Goal: Check status: Check status

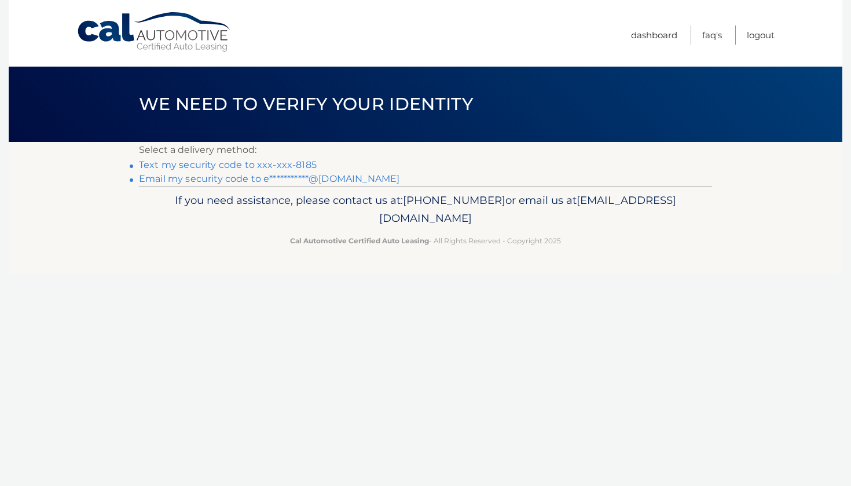
click at [262, 163] on link "Text my security code to xxx-xxx-8185" at bounding box center [228, 164] width 178 height 11
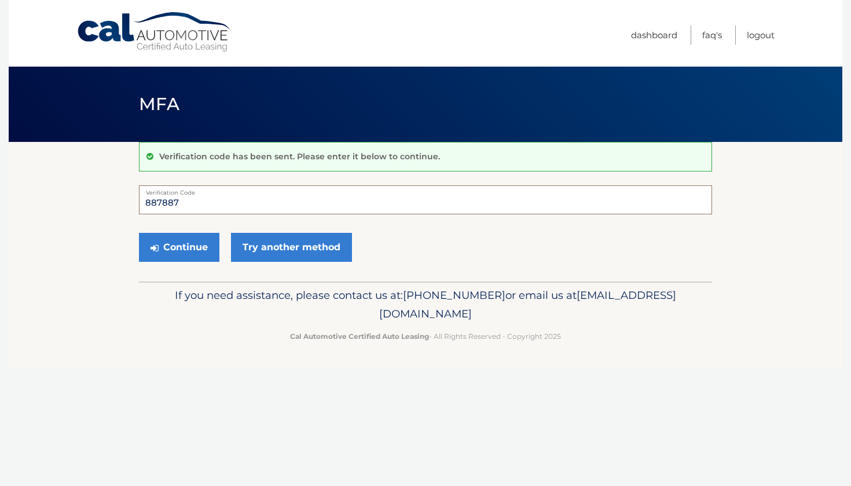
type input "887887"
click at [179, 247] on button "Continue" at bounding box center [179, 247] width 80 height 29
click at [188, 253] on button "Continue" at bounding box center [179, 247] width 80 height 29
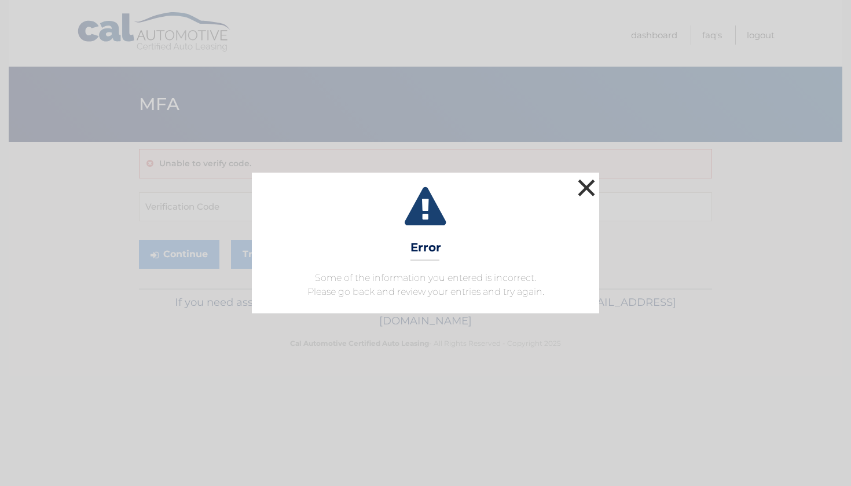
click at [590, 184] on button "×" at bounding box center [586, 187] width 23 height 23
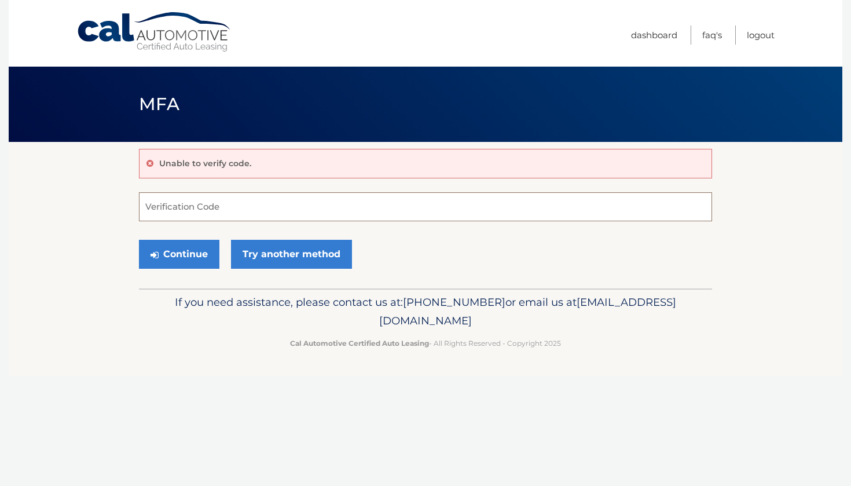
click at [261, 216] on input "Verification Code" at bounding box center [425, 206] width 573 height 29
click at [281, 242] on link "Try another method" at bounding box center [291, 254] width 121 height 29
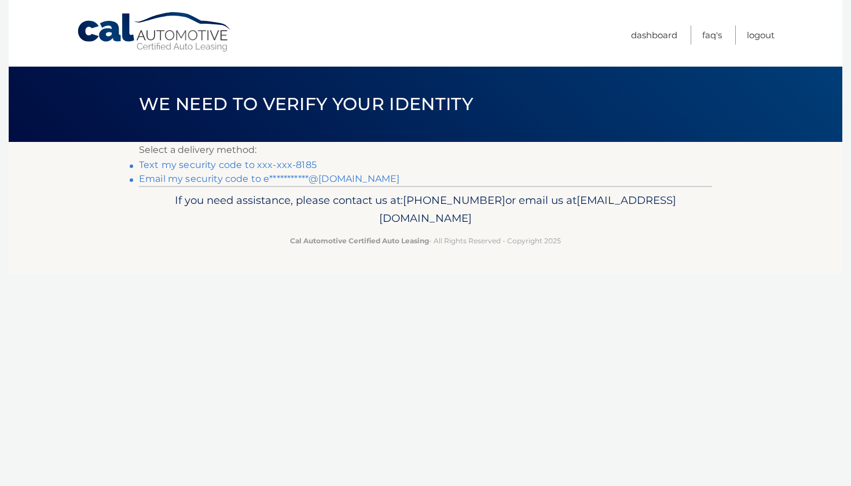
click at [281, 177] on link "**********" at bounding box center [269, 178] width 260 height 11
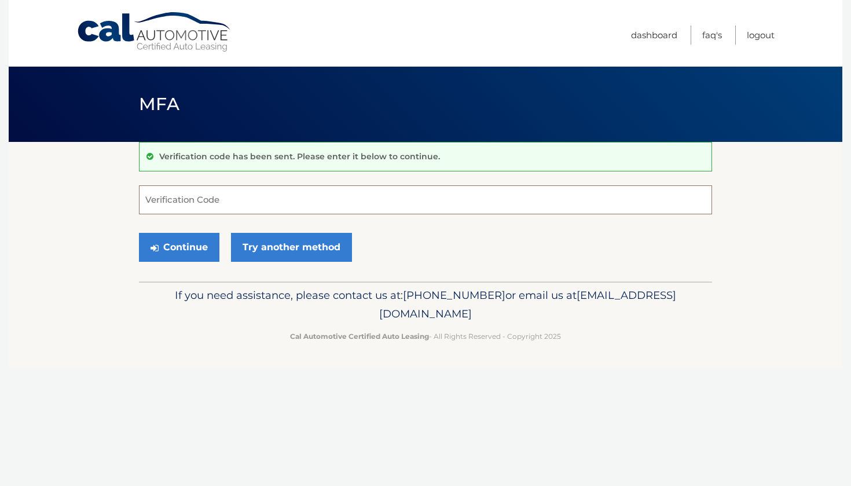
paste input "966529"
type input "966529"
click at [200, 250] on button "Continue" at bounding box center [179, 247] width 80 height 29
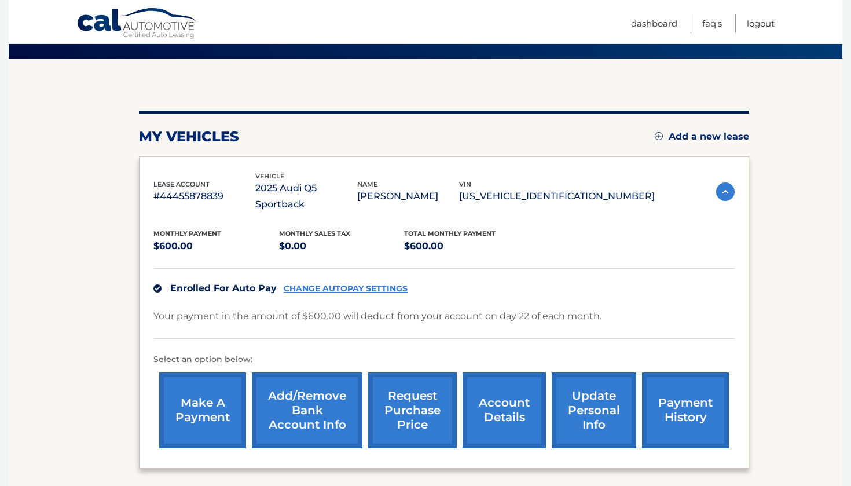
scroll to position [84, 0]
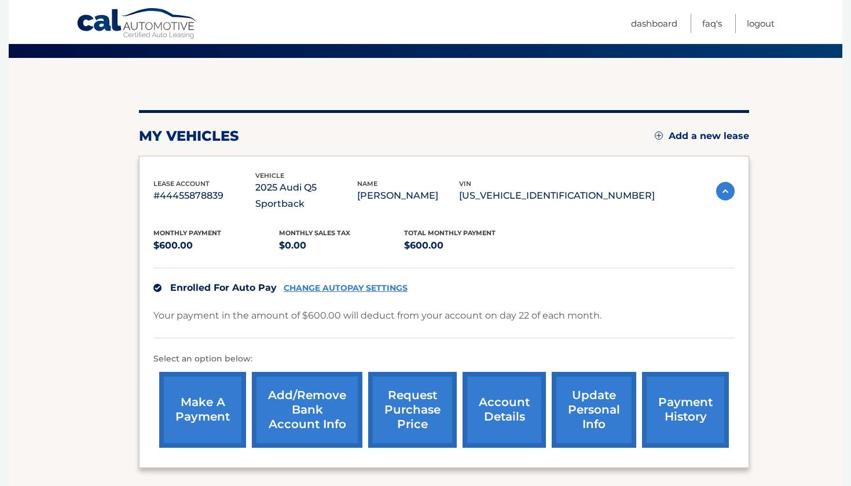
click at [729, 182] on img at bounding box center [725, 191] width 19 height 19
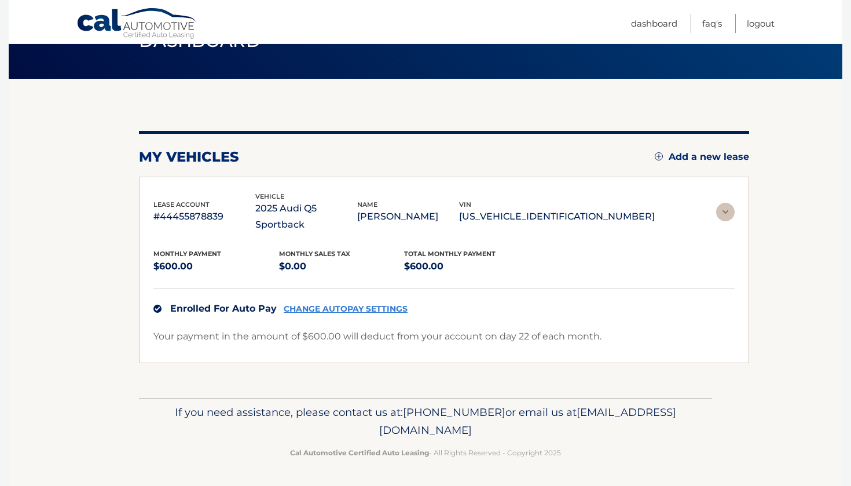
scroll to position [0, 0]
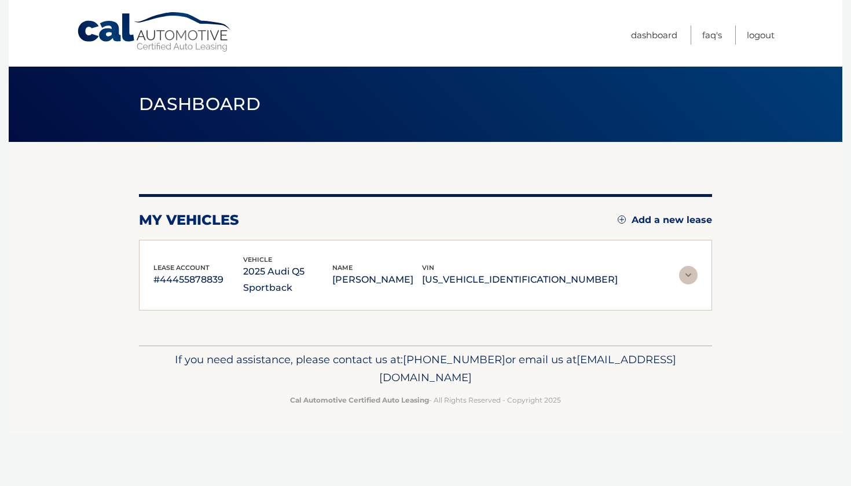
click at [688, 266] on img at bounding box center [688, 275] width 19 height 19
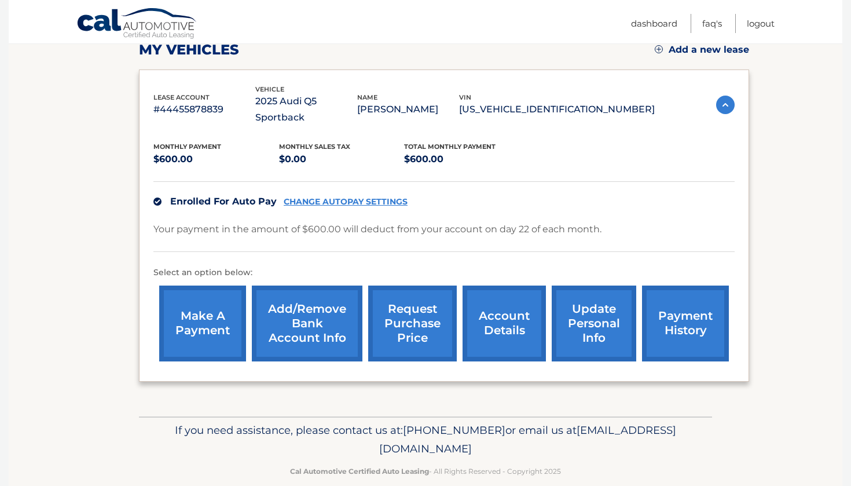
scroll to position [170, 0]
click at [677, 307] on link "payment history" at bounding box center [685, 324] width 87 height 76
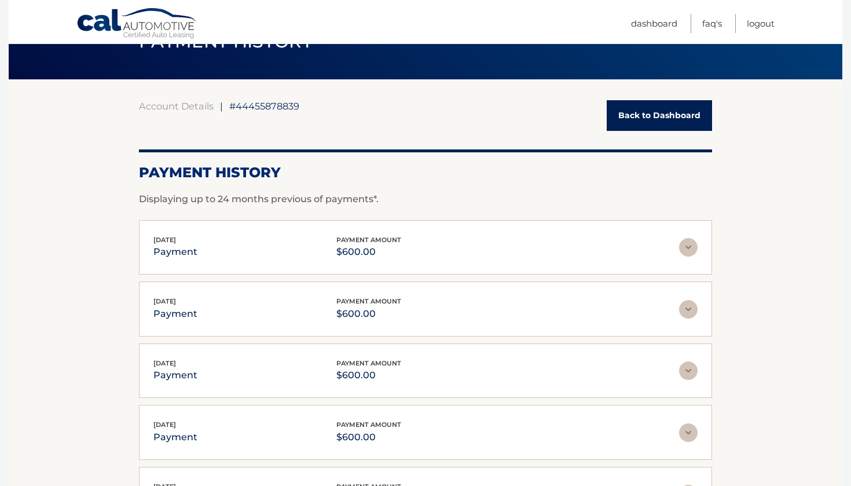
scroll to position [63, 0]
click at [685, 250] on img at bounding box center [688, 246] width 19 height 19
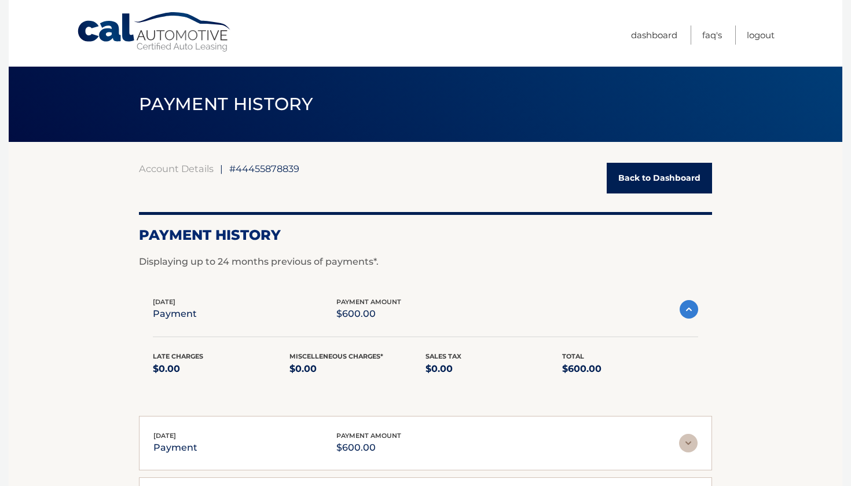
scroll to position [0, 0]
click at [657, 34] on link "Dashboard" at bounding box center [654, 34] width 46 height 19
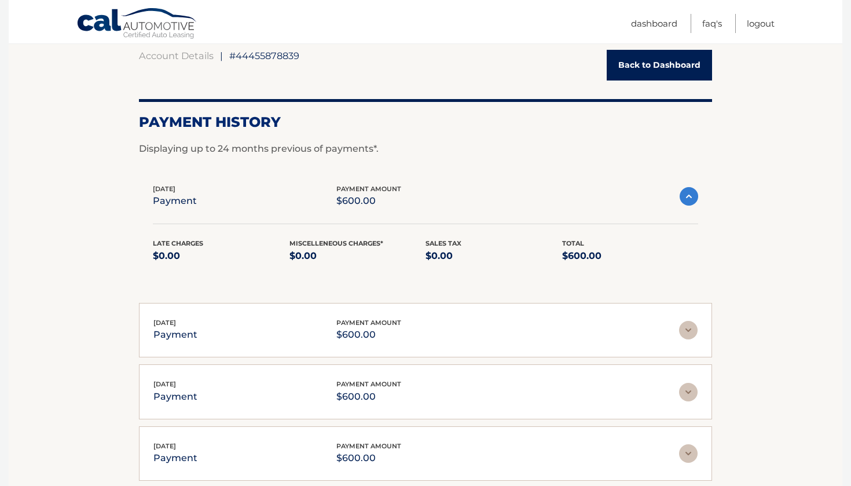
scroll to position [108, 0]
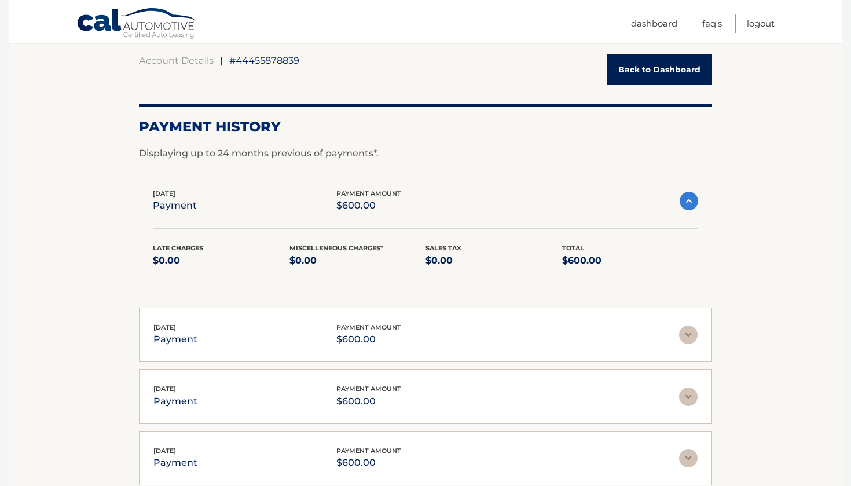
click at [634, 69] on link "Back to Dashboard" at bounding box center [659, 69] width 105 height 31
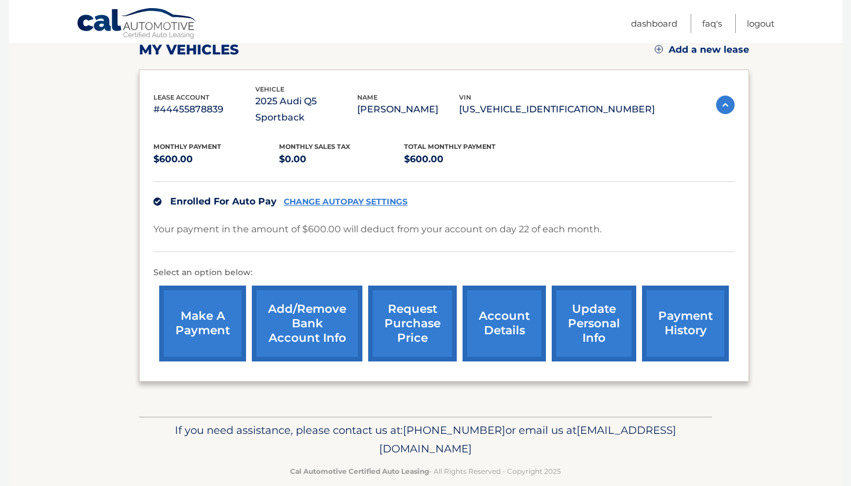
scroll to position [170, 0]
click at [485, 315] on link "account details" at bounding box center [503, 324] width 83 height 76
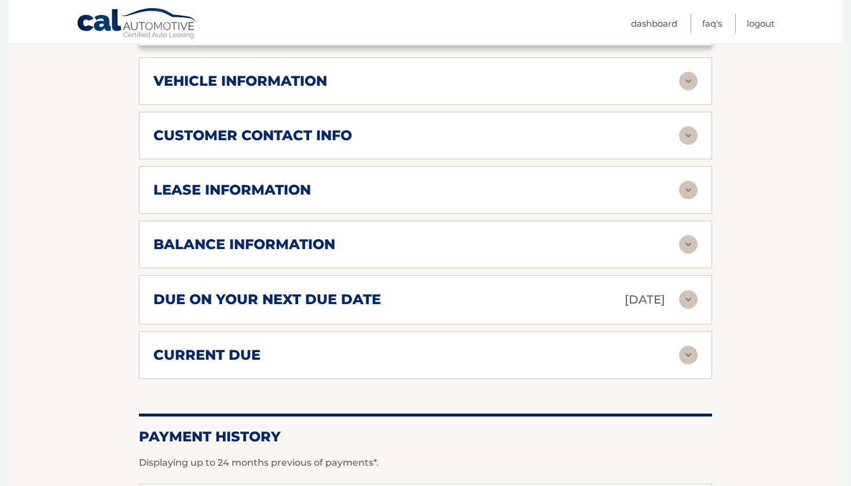
scroll to position [522, 0]
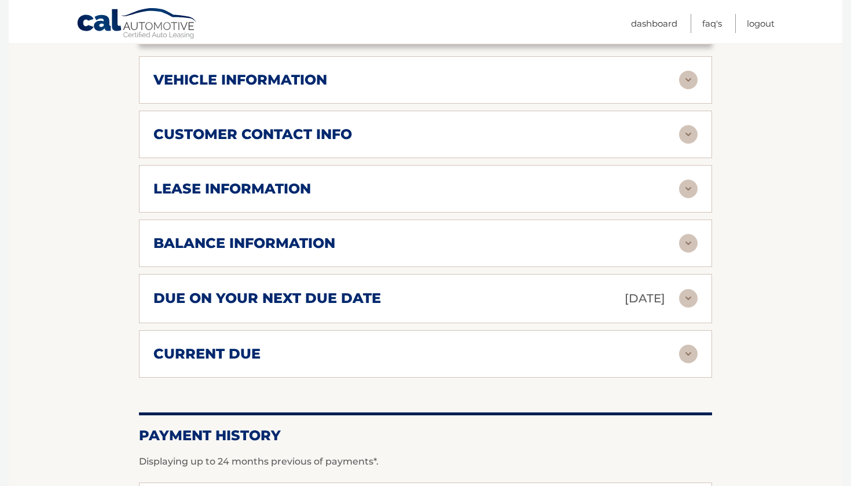
click at [663, 238] on div "balance information Payments Received 5 Payments Remaining 34 Next Payment will…" at bounding box center [425, 242] width 573 height 47
click at [678, 238] on div "balance information Payments Received 5 Payments Remaining 34 Next Payment will…" at bounding box center [425, 242] width 573 height 47
click at [687, 234] on img at bounding box center [688, 243] width 19 height 19
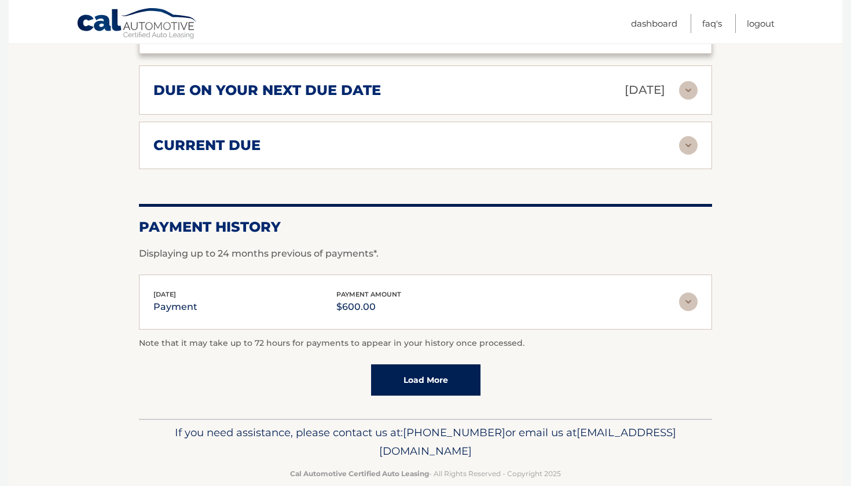
scroll to position [869, 0]
click at [688, 293] on img at bounding box center [688, 302] width 19 height 19
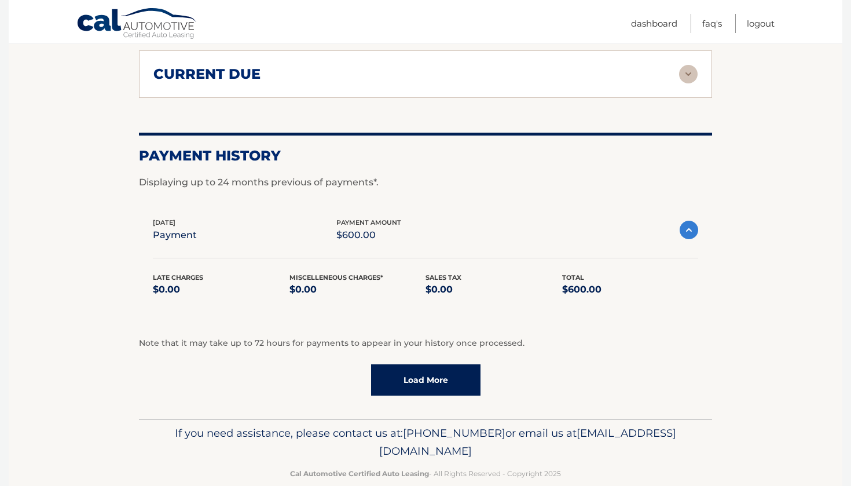
scroll to position [941, 0]
click at [428, 365] on link "Load More" at bounding box center [425, 380] width 109 height 31
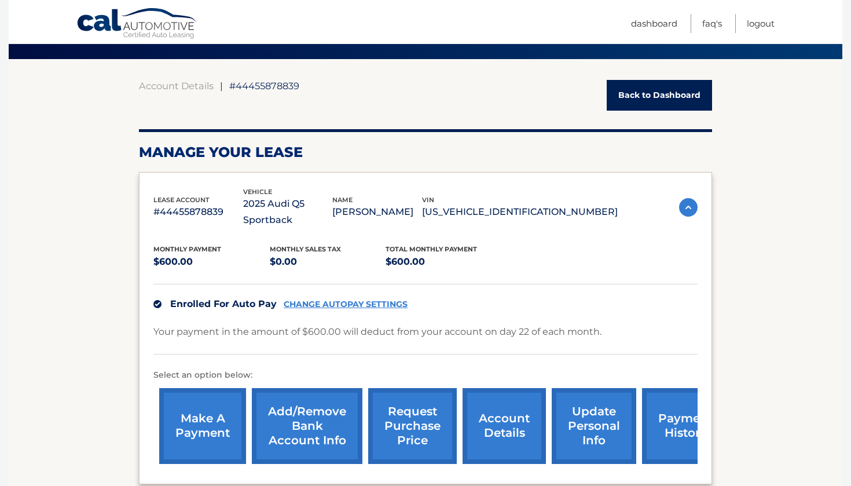
scroll to position [77, 0]
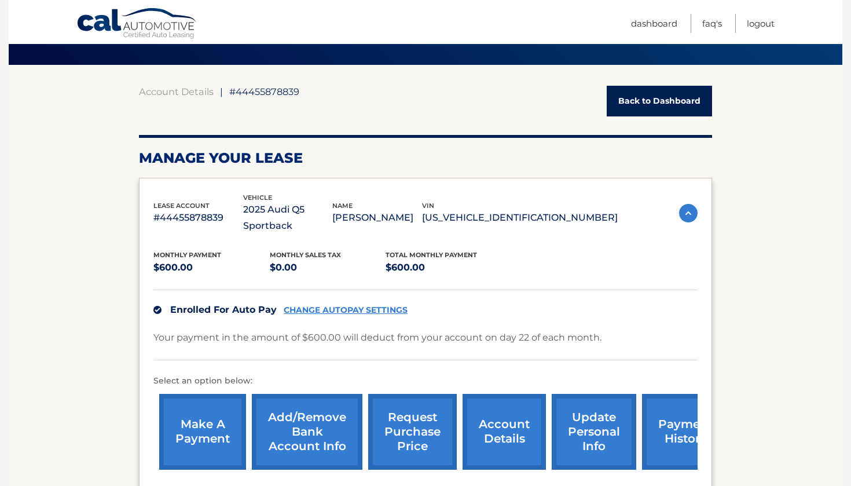
click at [677, 414] on link "payment history" at bounding box center [685, 432] width 87 height 76
